Goal: Task Accomplishment & Management: Use online tool/utility

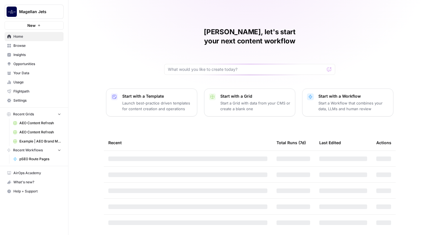
click at [45, 16] on button "Magellan Jets" at bounding box center [34, 12] width 59 height 14
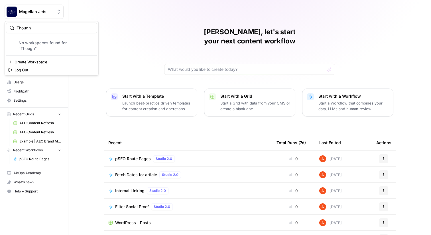
type input "Though"
click at [36, 43] on span "Thoughtspot" at bounding box center [54, 43] width 75 height 6
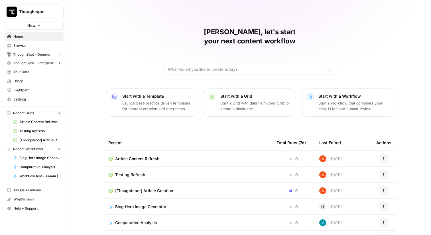
click at [49, 47] on span "Browse" at bounding box center [37, 45] width 48 height 5
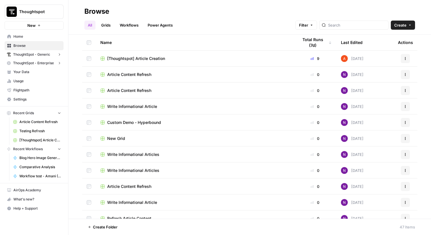
click at [110, 59] on span "[Thoughtspot] Article Creation" at bounding box center [136, 59] width 58 height 6
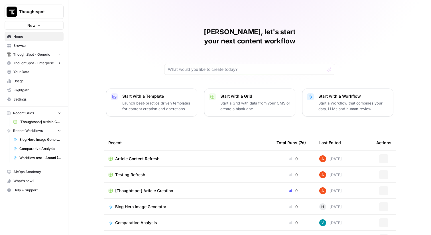
click at [56, 8] on button "Thoughtspot" at bounding box center [34, 12] width 59 height 14
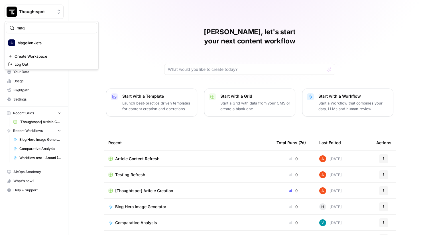
type input "mag"
click at [54, 43] on span "Magellan Jets" at bounding box center [54, 43] width 75 height 6
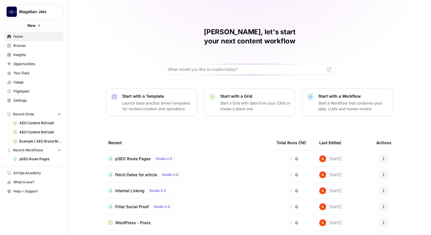
click at [142, 156] on span "pSEO Route Pages" at bounding box center [133, 159] width 36 height 6
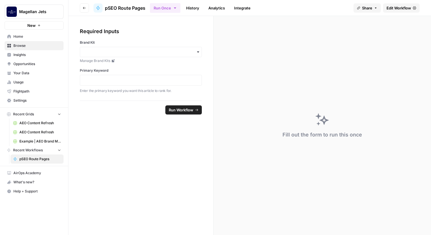
click at [406, 1] on header "Go back pSEO Route Pages Run Once History Analytics Integrate Share Edit Workfl…" at bounding box center [249, 8] width 363 height 16
click at [409, 7] on span "Edit Workflow" at bounding box center [399, 8] width 25 height 6
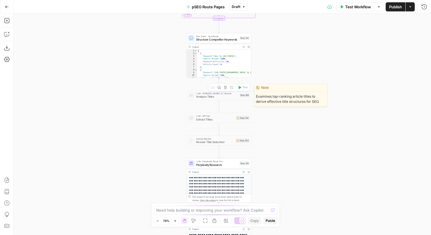
click at [224, 88] on icon "button" at bounding box center [225, 87] width 3 height 3
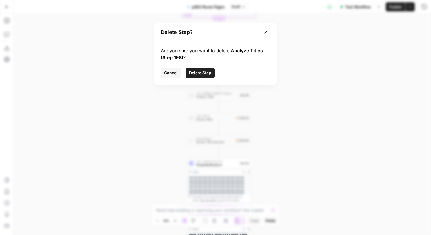
click at [199, 69] on button "Delete Step" at bounding box center [200, 73] width 29 height 10
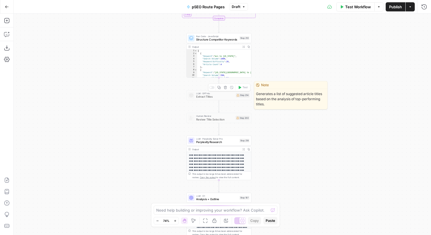
click at [225, 85] on button "Delete step" at bounding box center [225, 87] width 5 height 5
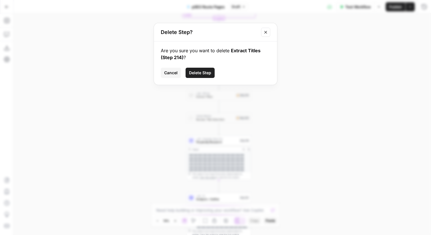
click at [211, 71] on button "Delete Step" at bounding box center [200, 73] width 29 height 10
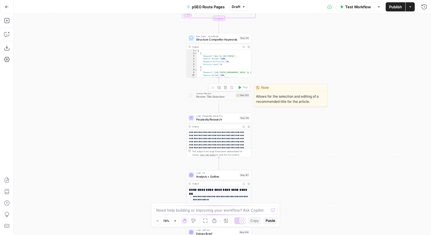
click at [226, 87] on icon "button" at bounding box center [225, 87] width 3 height 3
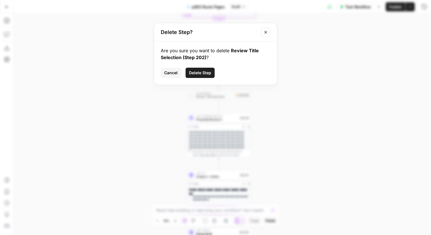
click at [204, 75] on span "Delete Step" at bounding box center [200, 73] width 22 height 6
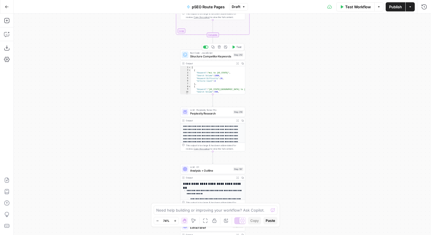
click at [237, 48] on span "Test" at bounding box center [238, 47] width 5 height 4
